Goal: Task Accomplishment & Management: Manage account settings

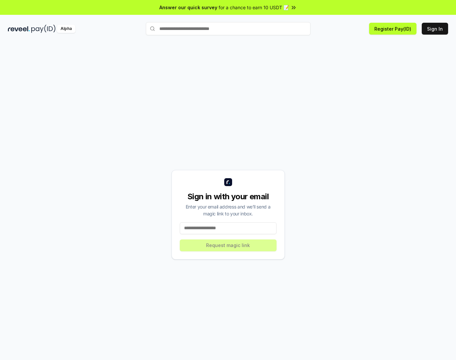
click at [30, 27] on div "Alpha" at bounding box center [77, 29] width 138 height 8
drag, startPoint x: 202, startPoint y: 28, endPoint x: 350, endPoint y: 31, distance: 148.0
click at [203, 28] on input "text" at bounding box center [228, 28] width 165 height 13
click at [434, 26] on button "Sign In" at bounding box center [435, 29] width 26 height 12
click at [240, 229] on input at bounding box center [228, 228] width 97 height 12
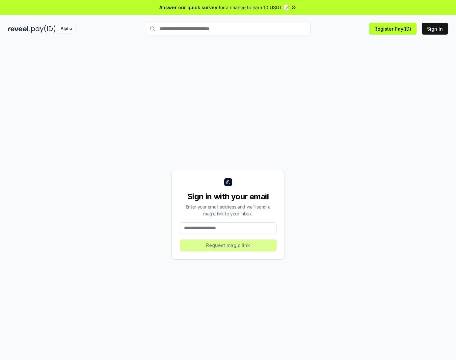
type input "**********"
click at [231, 248] on button "Request magic link" at bounding box center [228, 246] width 97 height 12
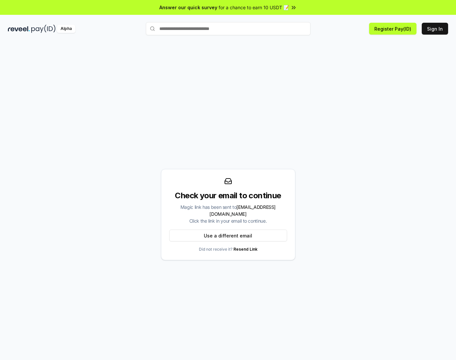
click at [308, 112] on div "Check your email to continue Magic link has been sent to cjy15177317536@gmail.c…" at bounding box center [228, 214] width 441 height 329
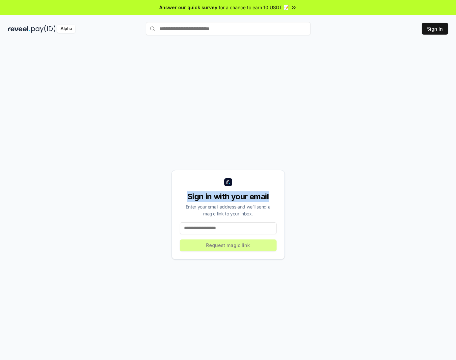
click at [317, 183] on div "Sign in with your email Enter your email address and we’ll send a magic link to…" at bounding box center [228, 214] width 441 height 329
click at [305, 45] on div "Sign in with your email Enter your email address and we’ll send a magic link to…" at bounding box center [228, 208] width 456 height 342
click at [281, 138] on div "Sign in with your email Enter your email address and we’ll send a magic link to…" at bounding box center [228, 214] width 441 height 329
click at [273, 92] on div "Sign in with your email Enter your email address and we’ll send a magic link to…" at bounding box center [228, 214] width 441 height 329
click at [206, 29] on input "text" at bounding box center [228, 28] width 165 height 13
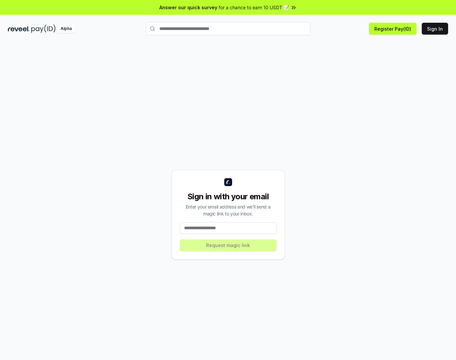
click at [26, 26] on img at bounding box center [19, 29] width 22 height 8
click at [7, 28] on div "Alpha Register Pay(ID) Sign In" at bounding box center [228, 28] width 456 height 17
click at [99, 193] on div "Sign in with your email Enter your email address and we’ll send a magic link to…" at bounding box center [228, 214] width 441 height 329
click at [133, 148] on div "Sign in with your email Enter your email address and we’ll send a magic link to…" at bounding box center [228, 214] width 441 height 329
click at [239, 227] on input at bounding box center [228, 228] width 97 height 12
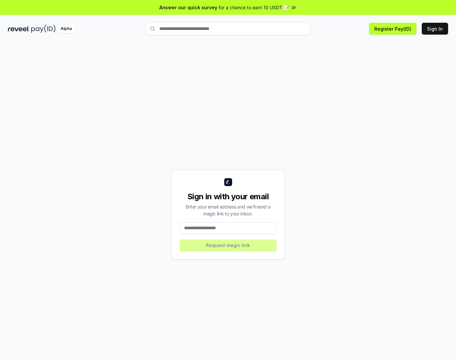
type input "**********"
click at [145, 228] on div "**********" at bounding box center [228, 214] width 441 height 329
click at [209, 242] on button "Request magic link" at bounding box center [228, 246] width 97 height 12
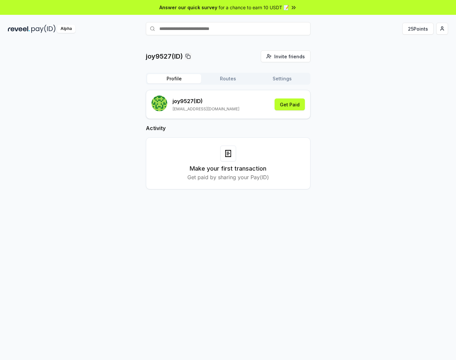
click at [74, 178] on div "joy9527(ID) Invite friends Invite Profile Routes Settings joy9527 (ID) cjy15177…" at bounding box center [228, 125] width 441 height 150
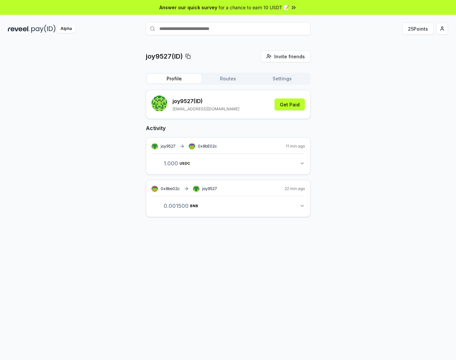
click at [168, 79] on button "Profile" at bounding box center [174, 78] width 54 height 9
click at [174, 79] on button "Profile" at bounding box center [174, 78] width 54 height 9
click at [165, 55] on p "joy9527(ID)" at bounding box center [164, 56] width 37 height 9
click at [154, 57] on p "joy9527(ID)" at bounding box center [164, 56] width 37 height 9
click at [128, 252] on div "joy9527(ID) Invite friends Invite Profile Routes Settings joy9527 (ID) cjy15177…" at bounding box center [228, 208] width 456 height 342
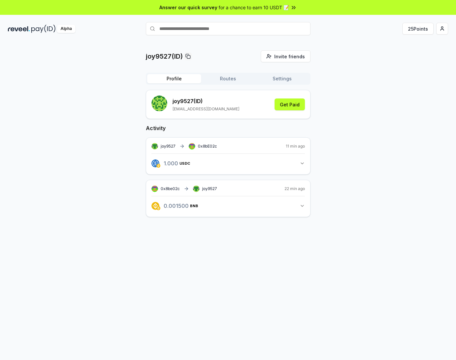
click at [96, 175] on div "joy9527(ID) Invite friends Invite Profile Routes Settings joy9527 (ID) cjy15177…" at bounding box center [228, 138] width 441 height 177
click at [171, 104] on div "joy9527 (ID) cjy15177317536@gmail.com" at bounding box center [196, 105] width 88 height 18
click at [227, 78] on button "Routes" at bounding box center [228, 78] width 54 height 9
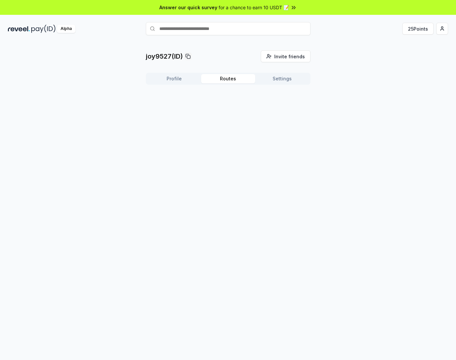
click at [278, 79] on button "Settings" at bounding box center [282, 78] width 54 height 9
click at [283, 79] on button "Settings" at bounding box center [282, 78] width 54 height 9
click at [238, 79] on button "Routes" at bounding box center [228, 78] width 54 height 9
click at [178, 76] on button "Profile" at bounding box center [174, 78] width 54 height 9
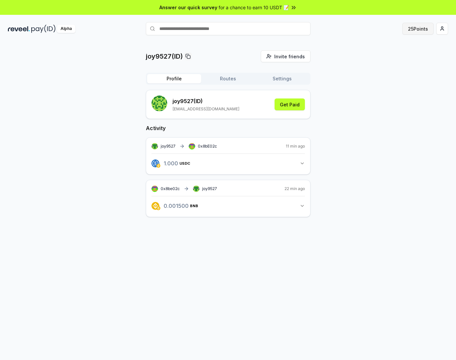
click at [420, 27] on button "25 Points" at bounding box center [418, 29] width 31 height 12
click at [439, 28] on html "Answer our quick survey for a chance to earn 10 USDT 📝 Alpha 25 Points joy9527(…" at bounding box center [228, 180] width 456 height 360
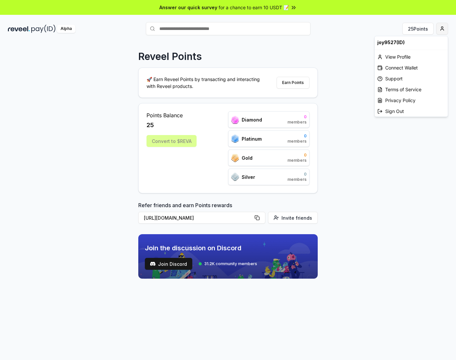
click at [419, 46] on body "Answer our quick survey for a chance to earn 10 USDT 📝 Alpha 25 Points Reveel P…" at bounding box center [228, 180] width 456 height 360
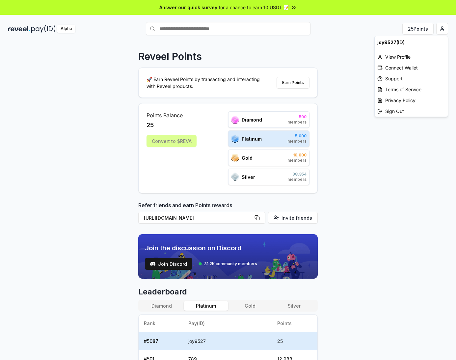
drag, startPoint x: 224, startPoint y: 57, endPoint x: 149, endPoint y: 54, distance: 75.5
click at [221, 57] on html "Answer our quick survey for a chance to earn 10 USDT 📝 Alpha 25 Points Reveel P…" at bounding box center [228, 180] width 456 height 360
click at [147, 54] on p "Reveel Points" at bounding box center [170, 56] width 64 height 12
click at [30, 30] on div "Alpha" at bounding box center [77, 29] width 138 height 8
click at [166, 141] on div "Convert to $REVA" at bounding box center [172, 141] width 50 height 12
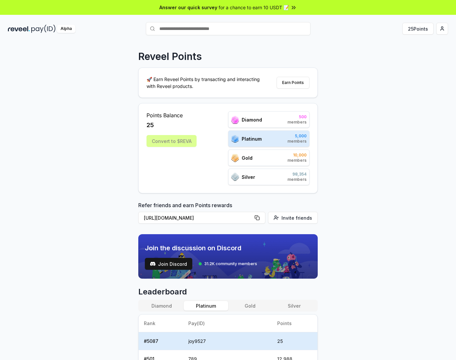
click at [16, 27] on img at bounding box center [19, 29] width 22 height 8
click at [362, 131] on div "Reveel Points 🚀 Earn Reveel Points by transacting and interacting with Reveel p…" at bounding box center [228, 208] width 456 height 342
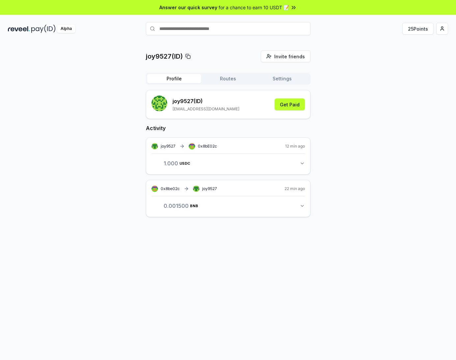
click at [160, 54] on p "joy9527(ID)" at bounding box center [164, 56] width 37 height 9
click at [438, 27] on html "Answer our quick survey for a chance to earn 10 USDT 📝 Alpha 25 Points joy9527(…" at bounding box center [228, 180] width 456 height 360
click at [407, 57] on div "View Profile" at bounding box center [411, 56] width 73 height 11
click at [293, 102] on button "Get Paid" at bounding box center [290, 105] width 30 height 12
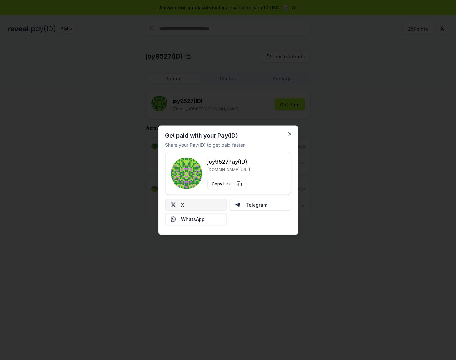
click at [202, 203] on button "X" at bounding box center [196, 205] width 62 height 12
click at [200, 202] on button "X" at bounding box center [196, 205] width 62 height 12
click at [335, 154] on div at bounding box center [228, 180] width 456 height 360
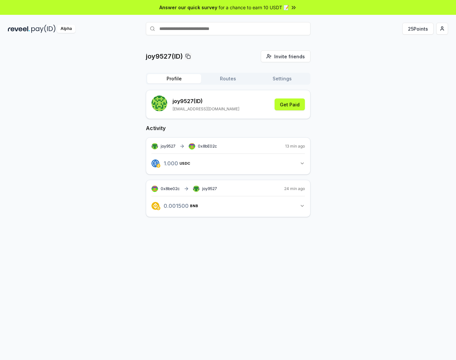
click at [236, 80] on button "Routes" at bounding box center [228, 78] width 54 height 9
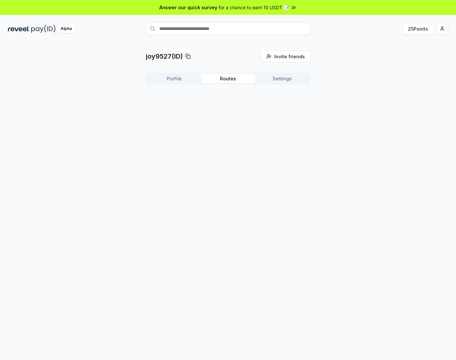
click at [162, 57] on p "joy9527(ID)" at bounding box center [164, 56] width 37 height 9
click at [52, 29] on img at bounding box center [43, 29] width 24 height 8
click at [66, 28] on div "Alpha" at bounding box center [66, 29] width 18 height 8
click at [60, 27] on div "Alpha" at bounding box center [66, 29] width 18 height 8
click at [67, 28] on div "Alpha" at bounding box center [66, 29] width 18 height 8
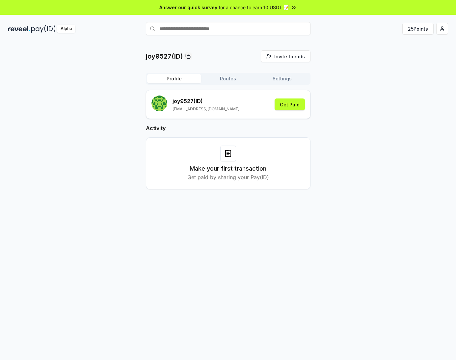
drag, startPoint x: 106, startPoint y: 113, endPoint x: 109, endPoint y: 113, distance: 3.7
click at [106, 113] on div "joy9527(ID) Invite friends Invite Profile Routes Settings joy9527 (ID) [EMAIL_A…" at bounding box center [228, 125] width 441 height 150
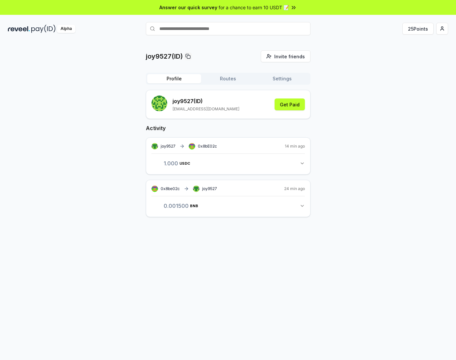
click at [304, 205] on icon "button" at bounding box center [302, 205] width 5 height 5
drag, startPoint x: 90, startPoint y: 253, endPoint x: 106, endPoint y: 201, distance: 54.5
click at [90, 252] on div "joy9527(ID) Invite friends Invite Profile Routes Settings joy9527 (ID) cjy15177…" at bounding box center [228, 151] width 441 height 203
click at [113, 74] on div "joy9527(ID) Invite friends Invite Profile Routes Settings joy9527 (ID) [EMAIL_A…" at bounding box center [228, 138] width 441 height 177
